Goal: Information Seeking & Learning: Learn about a topic

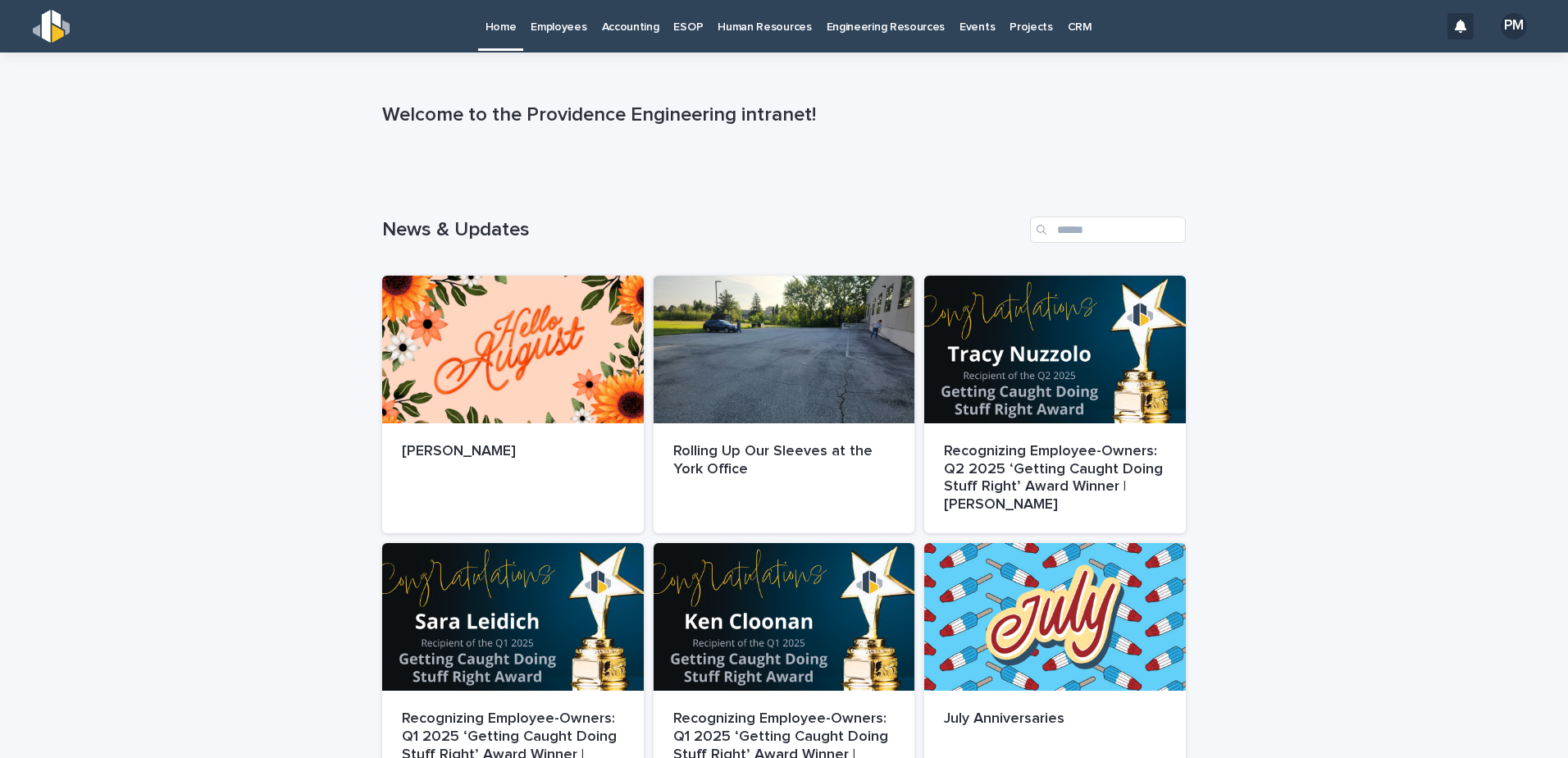
click at [747, 27] on p "Human Resources" at bounding box center [764, 17] width 94 height 34
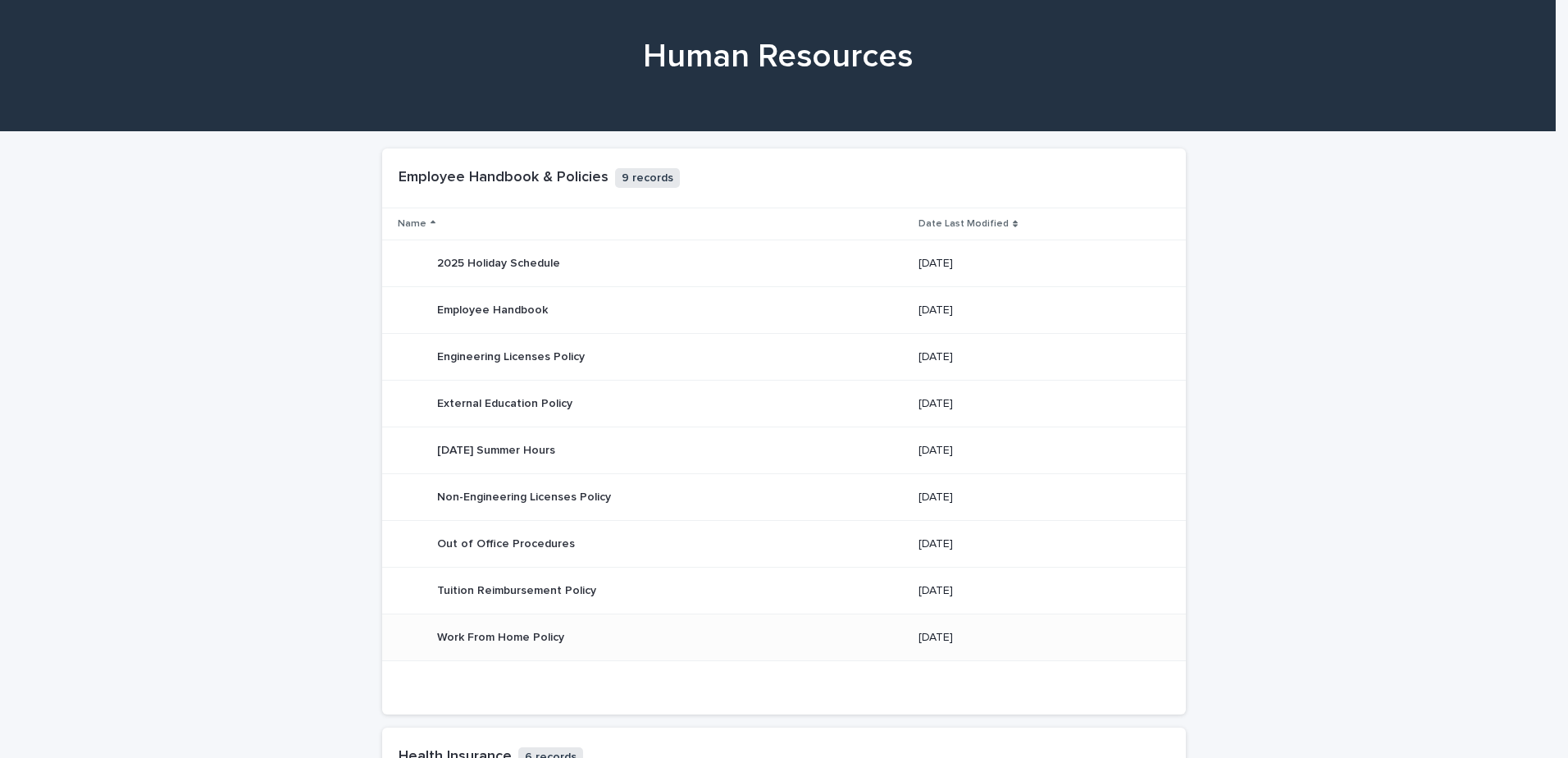
scroll to position [328, 0]
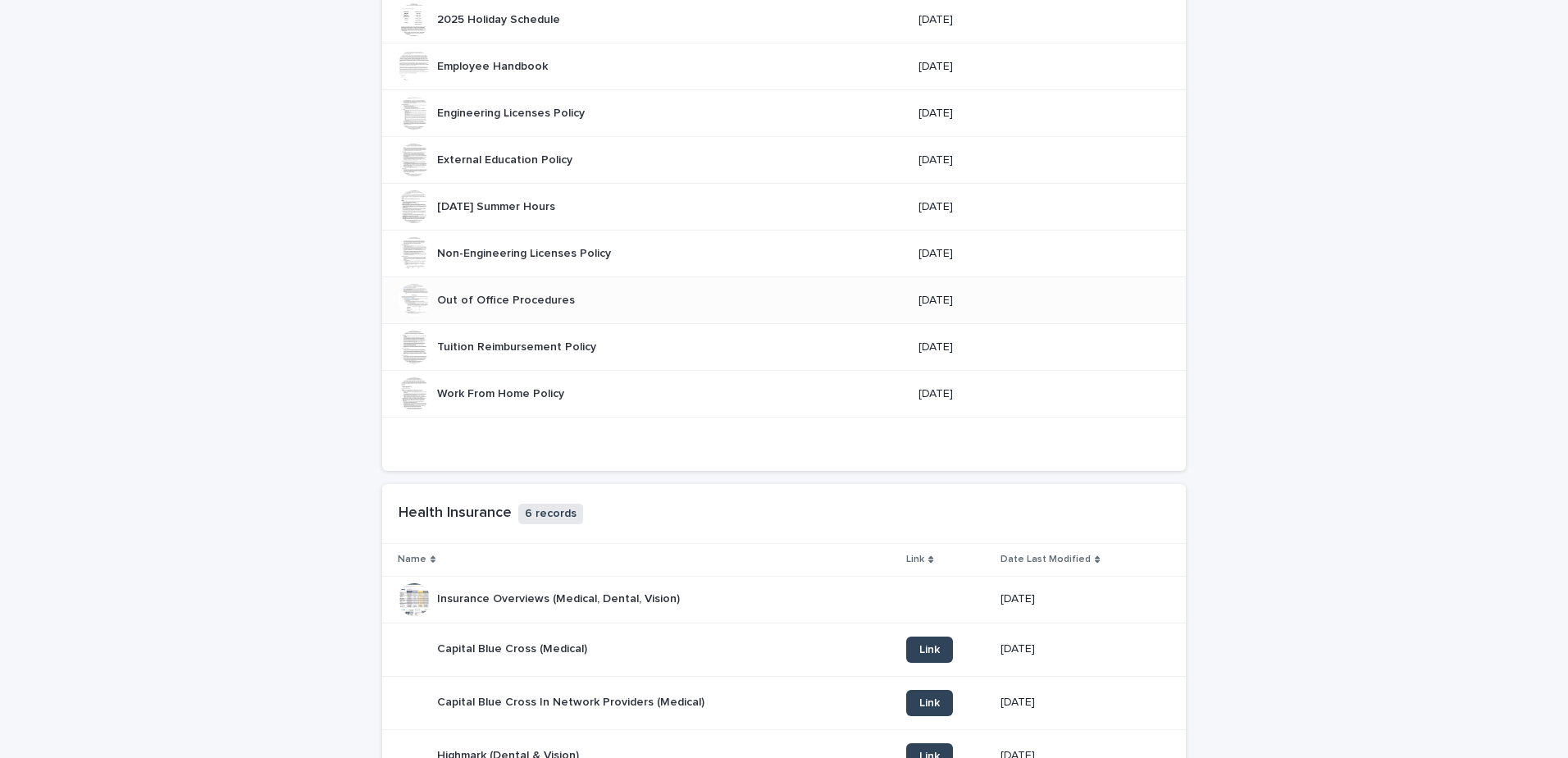
click at [411, 307] on div at bounding box center [413, 299] width 33 height 33
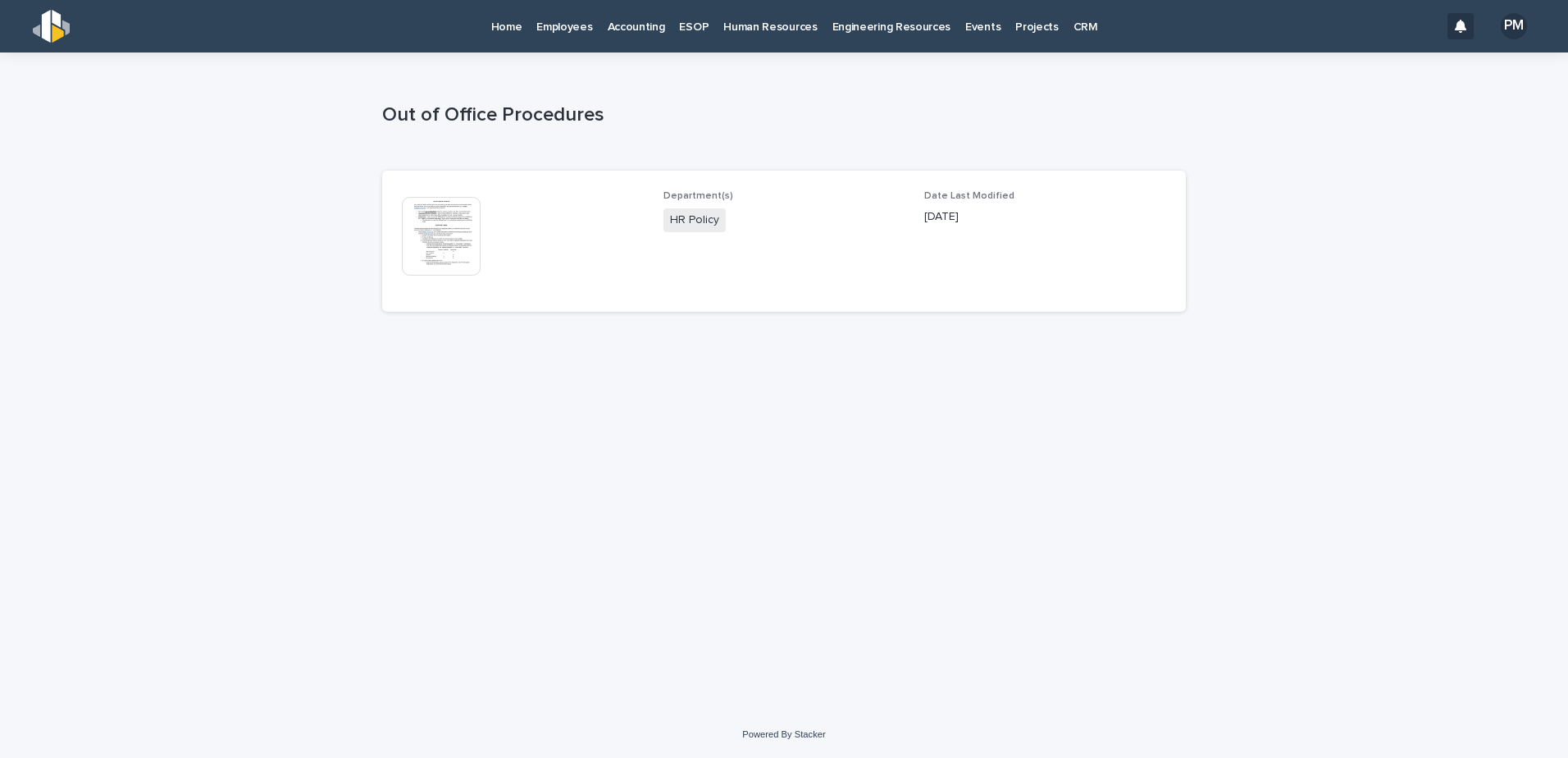
click at [433, 240] on img at bounding box center [441, 236] width 79 height 79
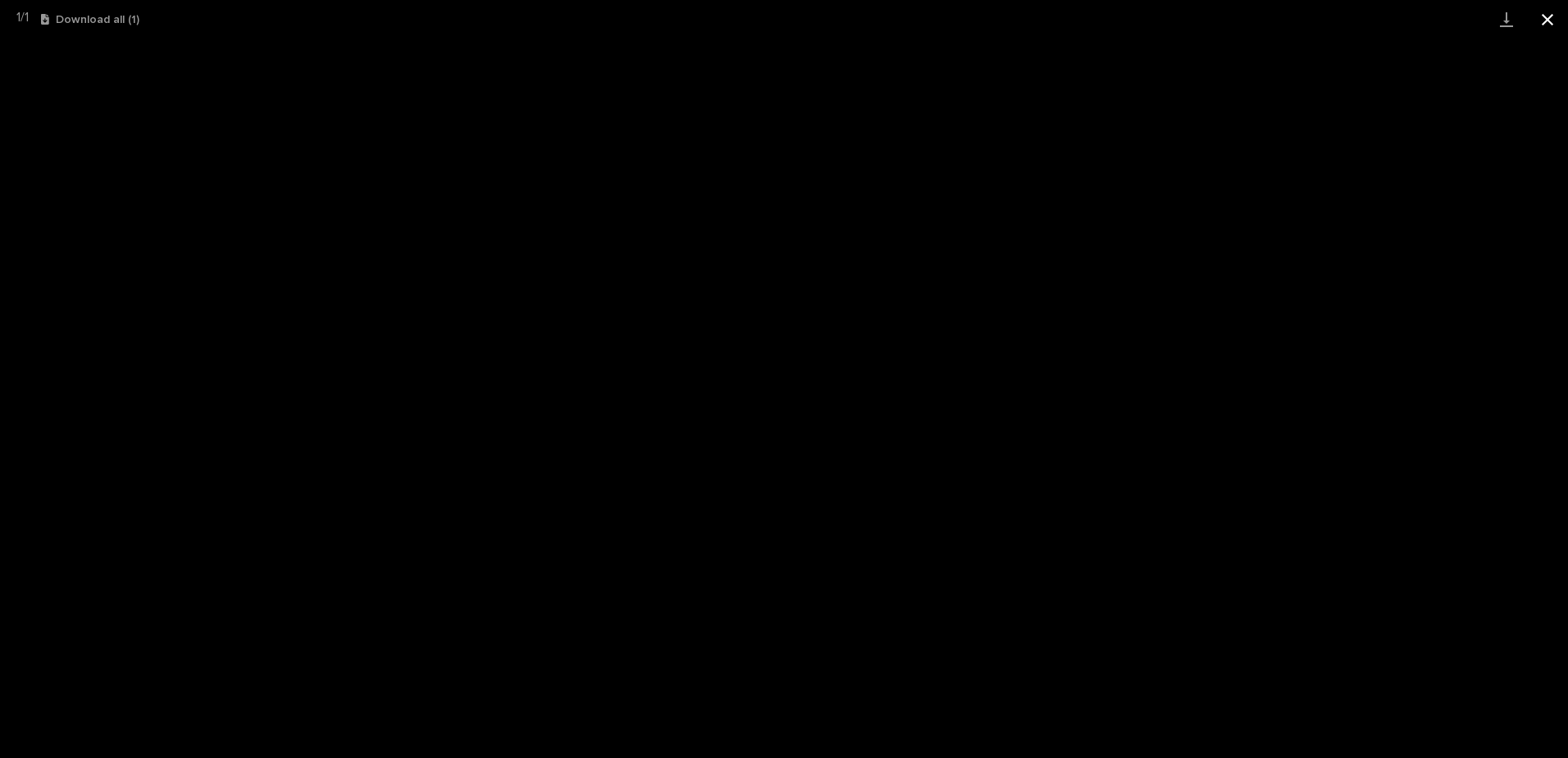
click at [1540, 26] on button "Close gallery" at bounding box center [1547, 19] width 41 height 39
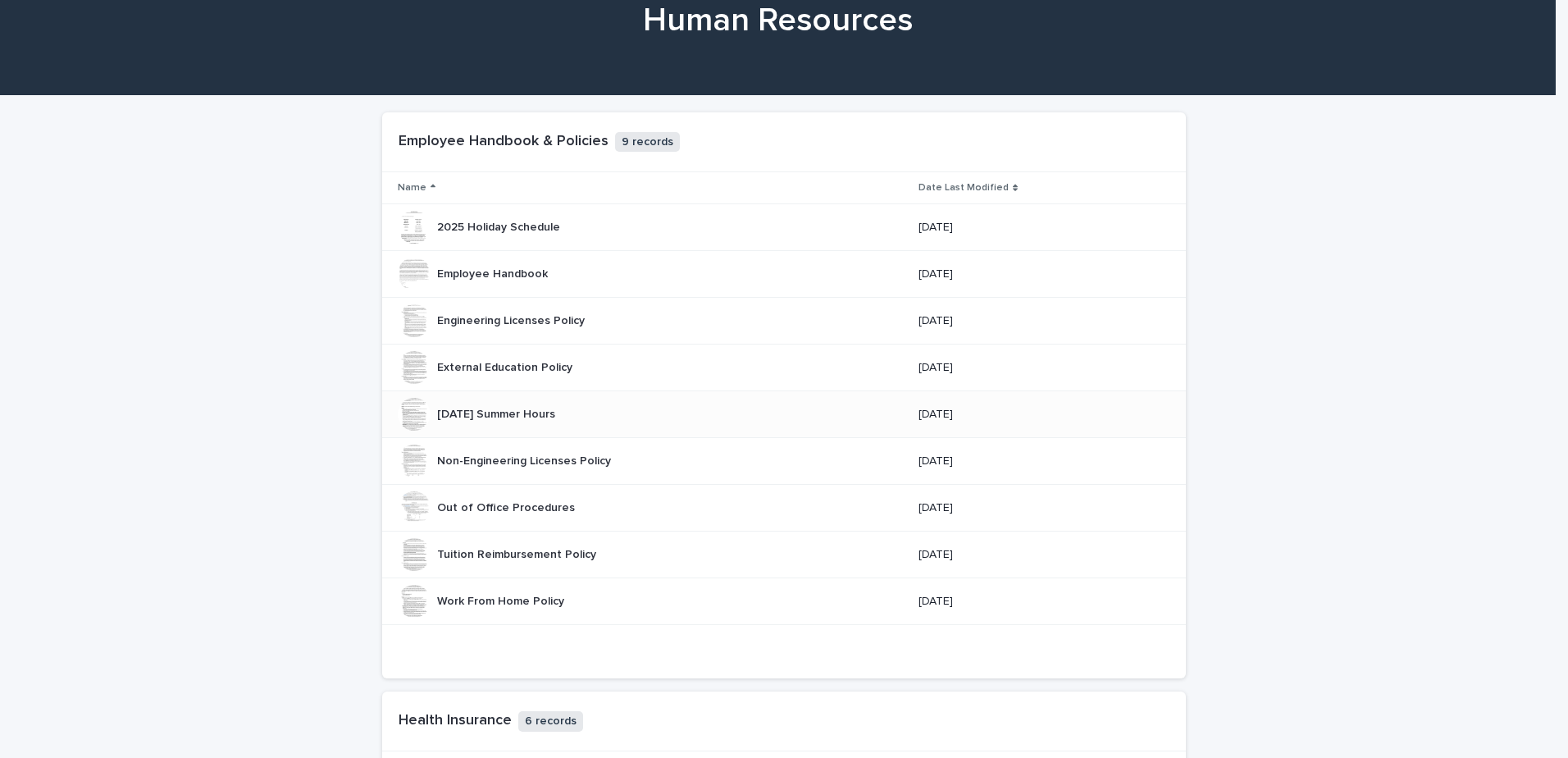
scroll to position [164, 0]
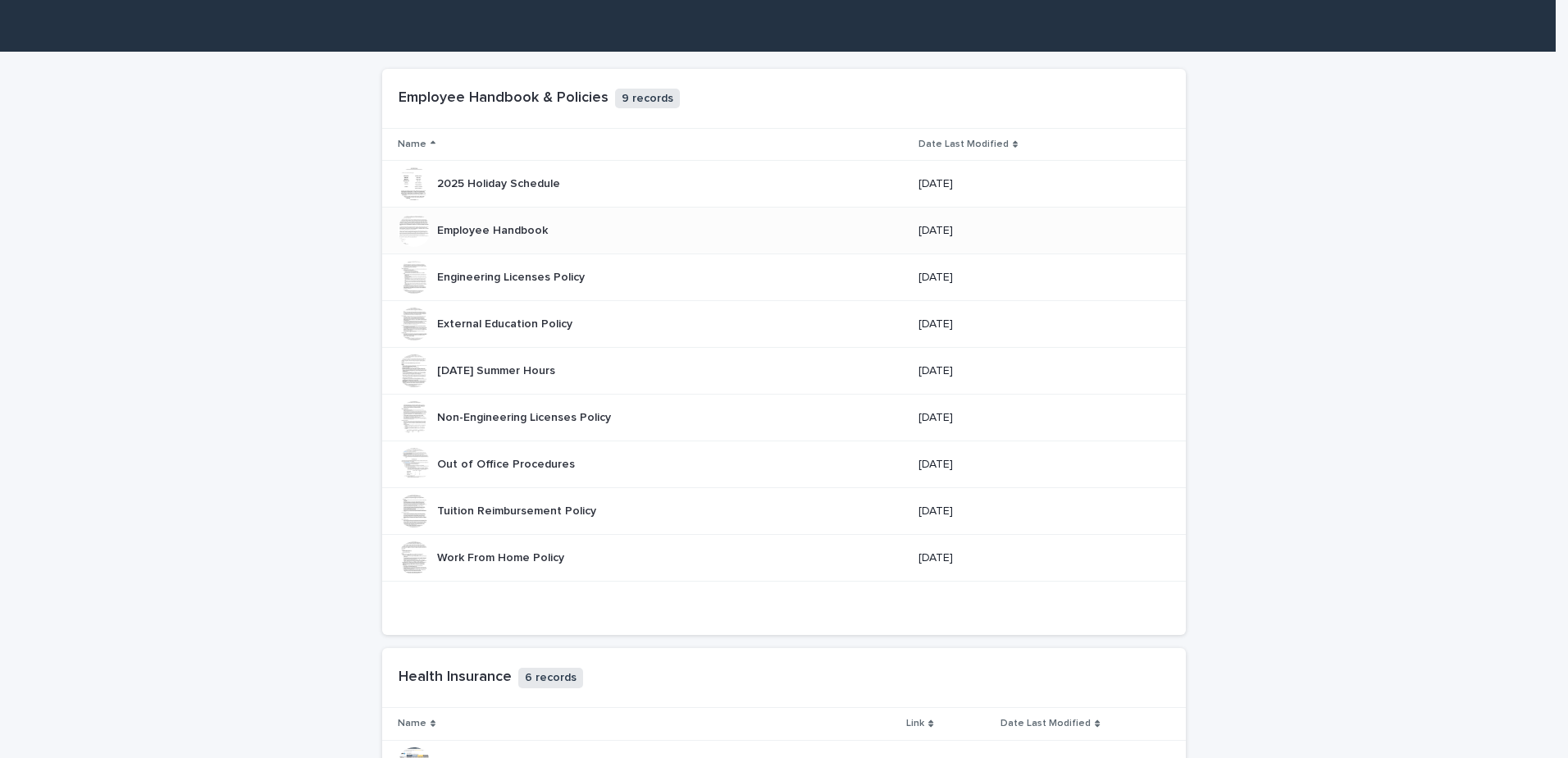
click at [413, 228] on div at bounding box center [413, 230] width 33 height 33
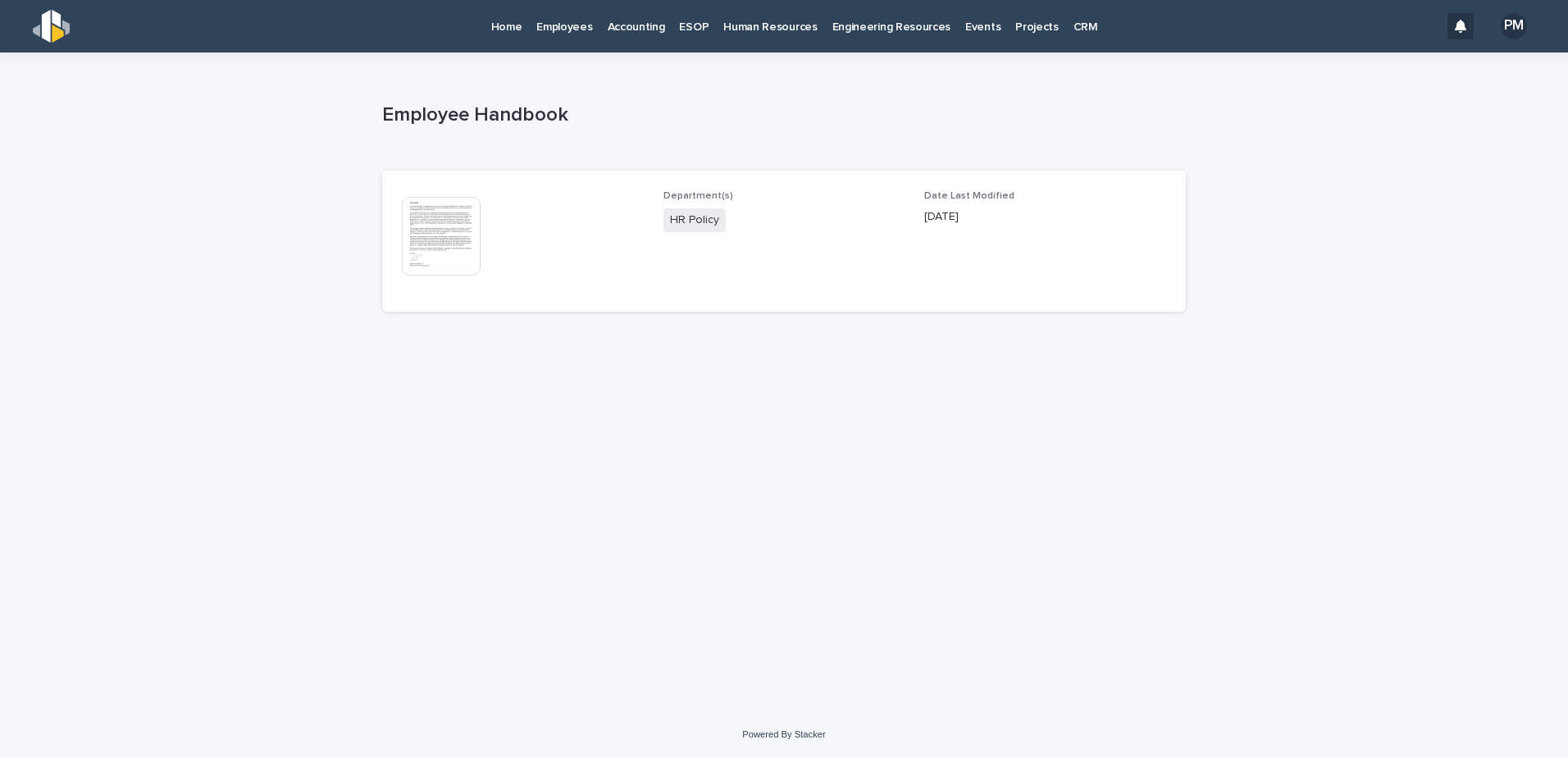
click at [449, 256] on img at bounding box center [441, 236] width 79 height 79
